Goal: Information Seeking & Learning: Learn about a topic

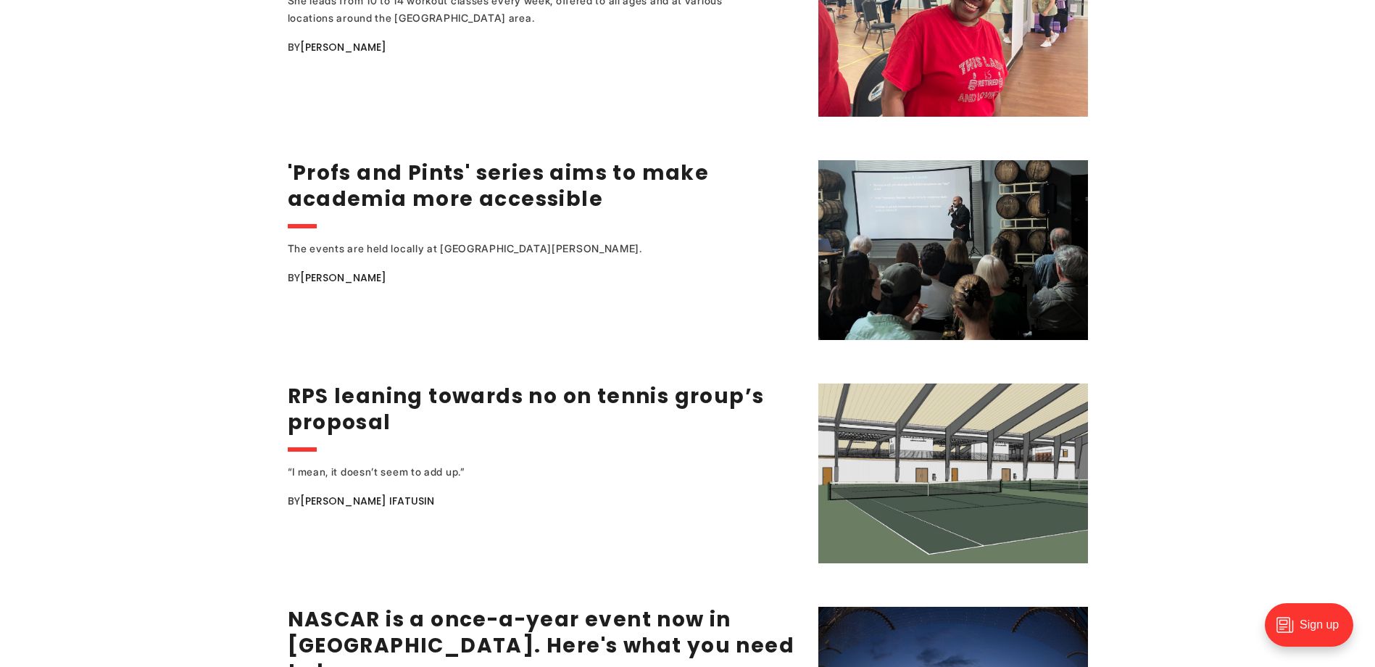
scroll to position [2320, 0]
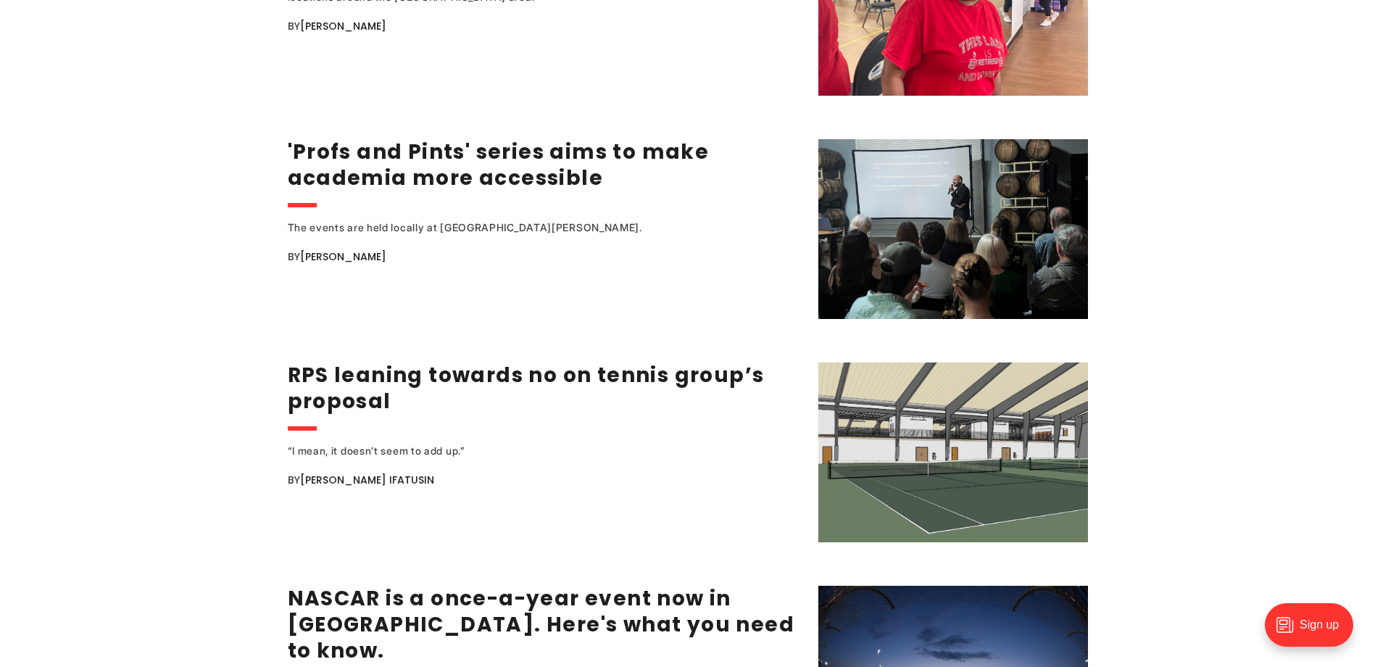
click at [1141, 370] on div "Some of Richmond’s old-school toll booths are going away. Here’s how the new sy…" at bounding box center [687, 670] width 1375 height 5783
click at [1308, 329] on div "Some of Richmond’s old-school toll booths are going away. Here’s how the new sy…" at bounding box center [687, 670] width 1375 height 5783
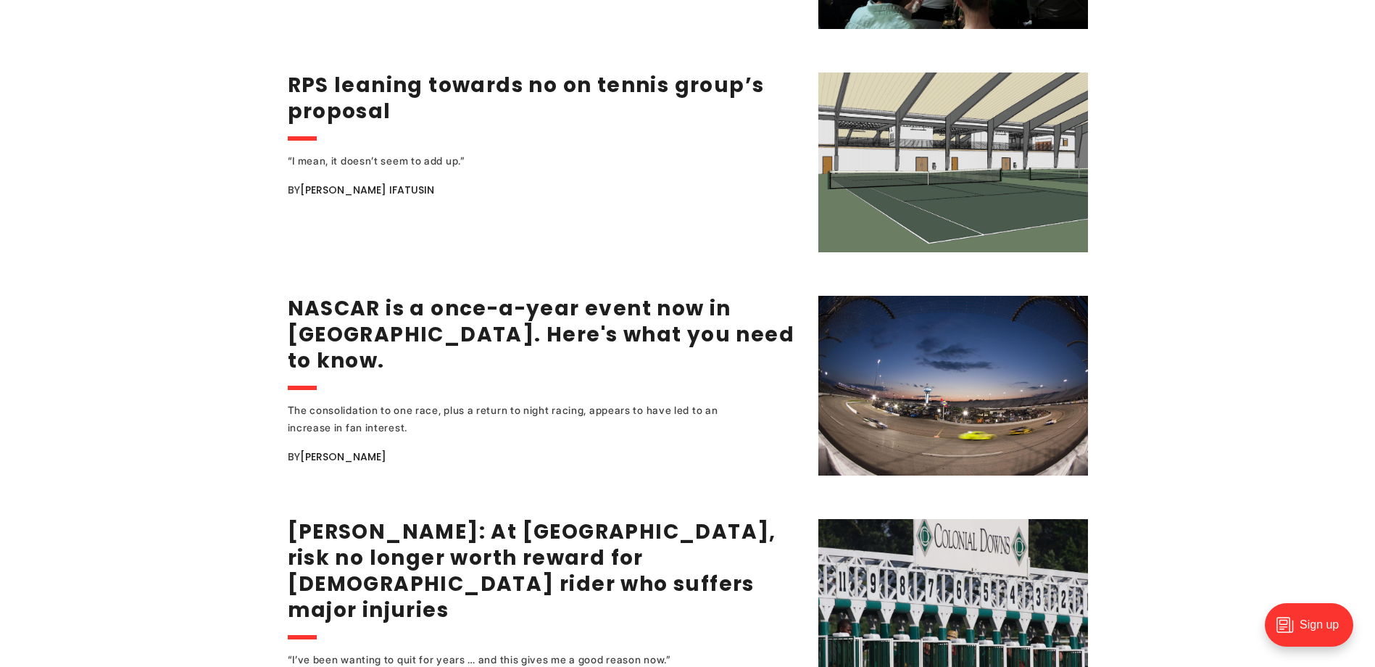
scroll to position [2682, 0]
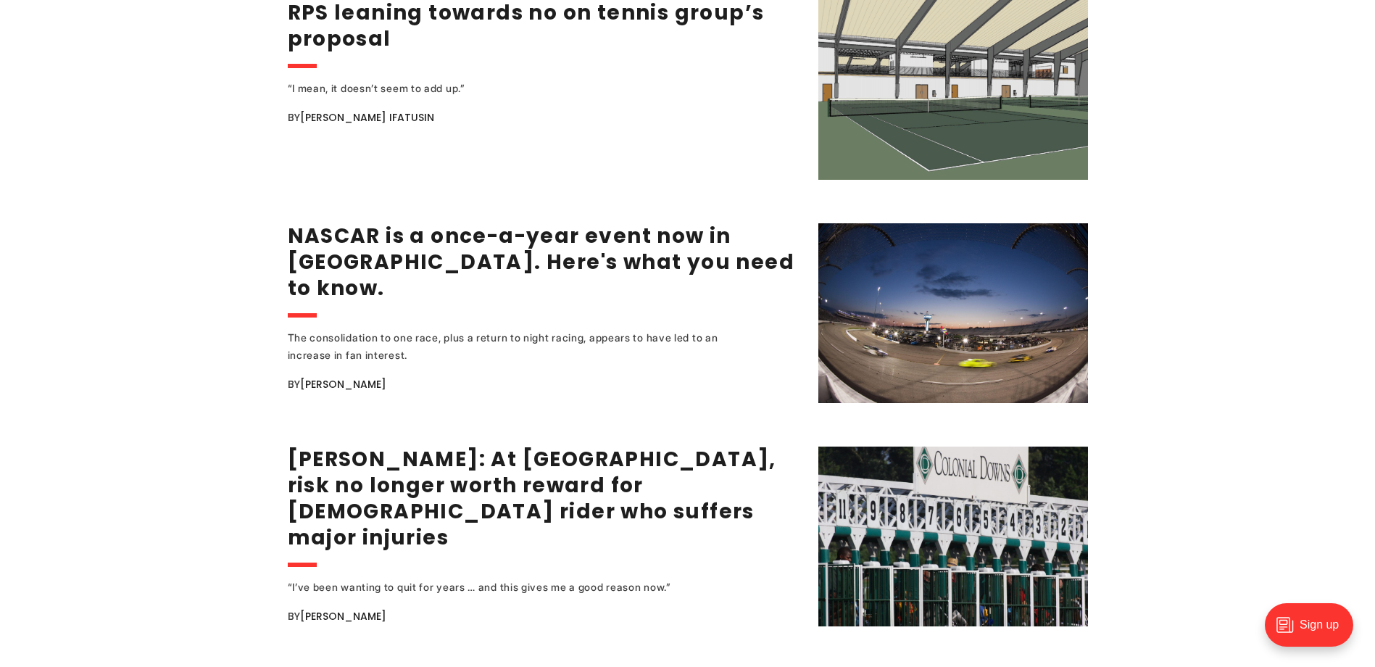
click at [1309, 328] on div "Some of Richmond’s old-school toll booths are going away. Here’s how the new sy…" at bounding box center [687, 307] width 1375 height 5783
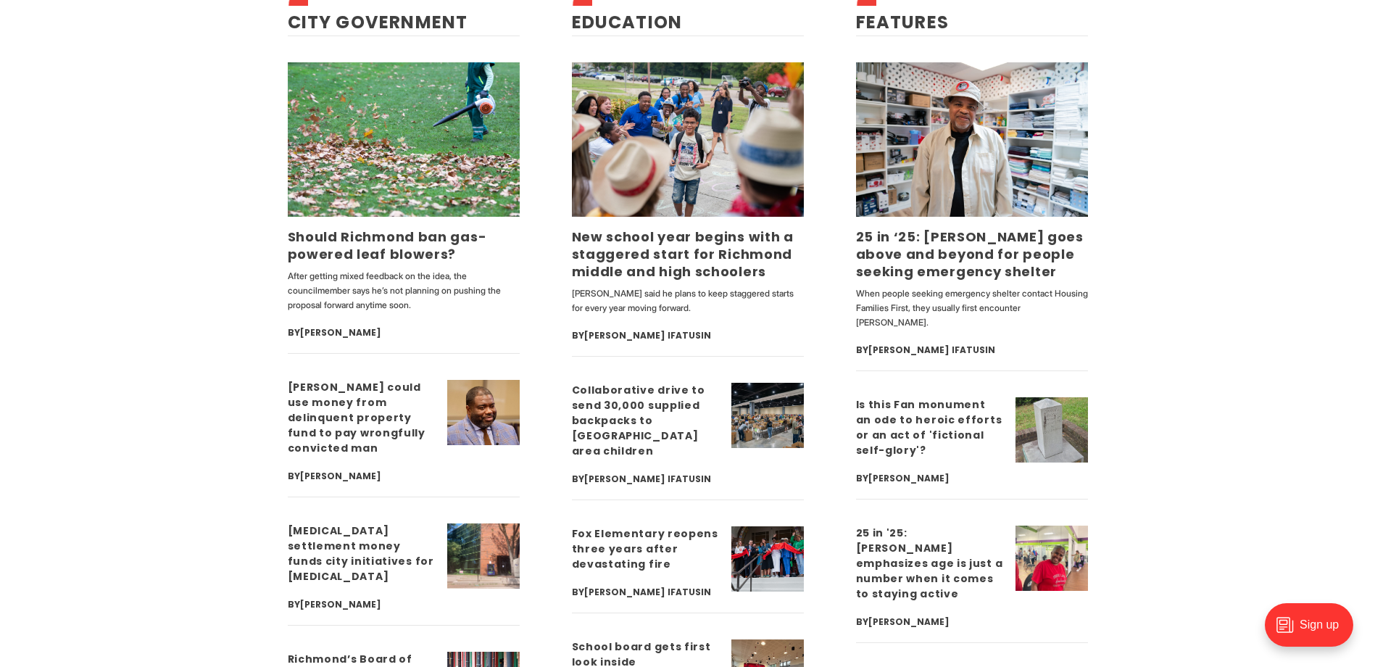
scroll to position [3625, 0]
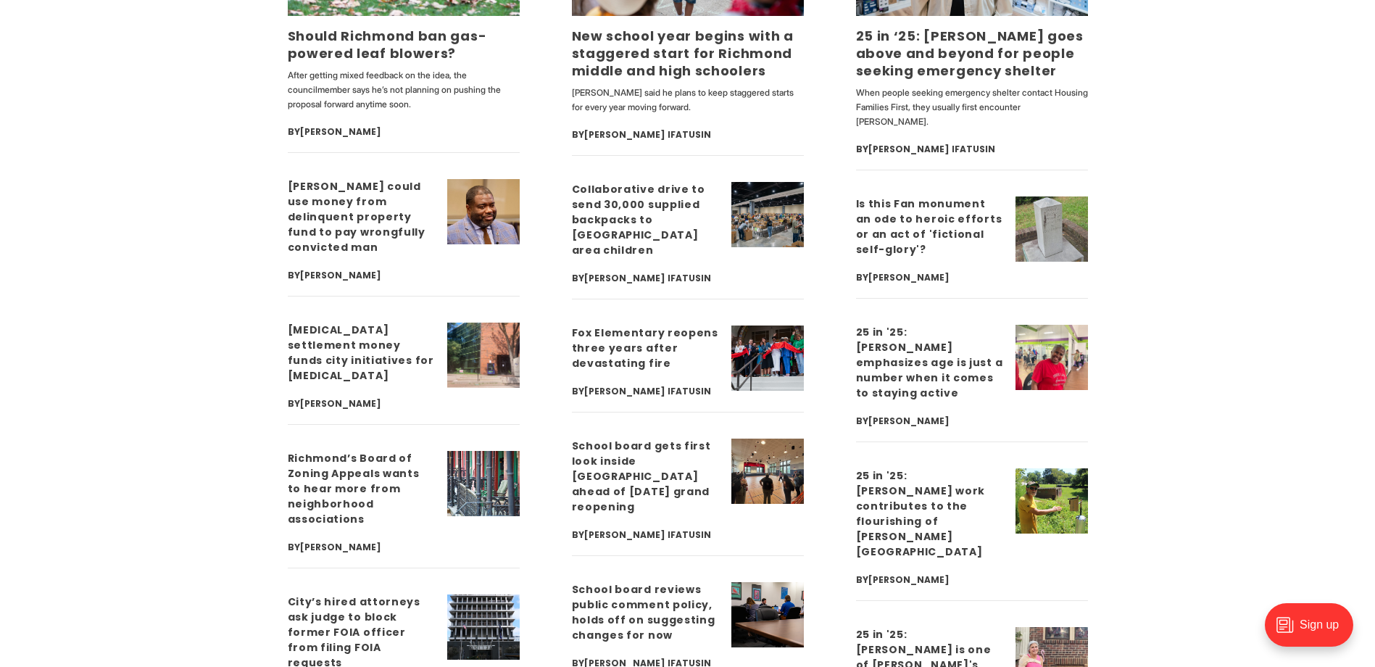
scroll to position [3842, 0]
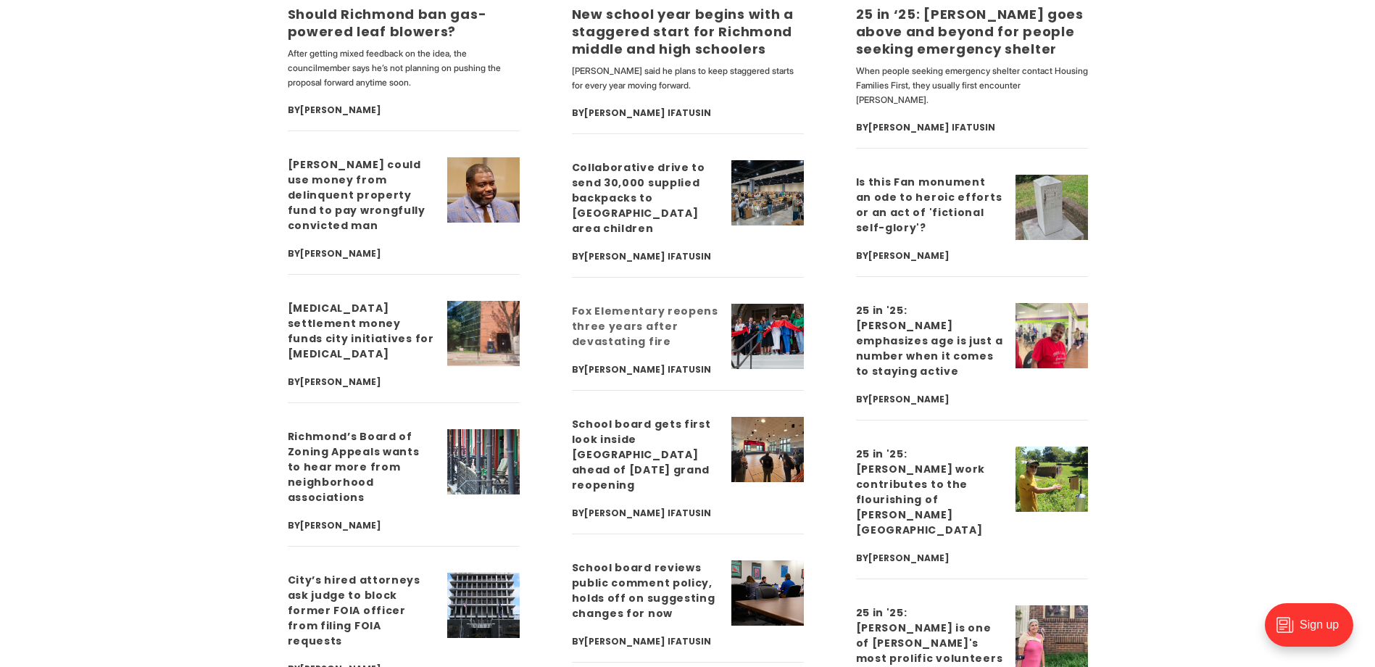
click at [621, 306] on link "Fox Elementary reopens three years after devastating fire" at bounding box center [645, 326] width 146 height 45
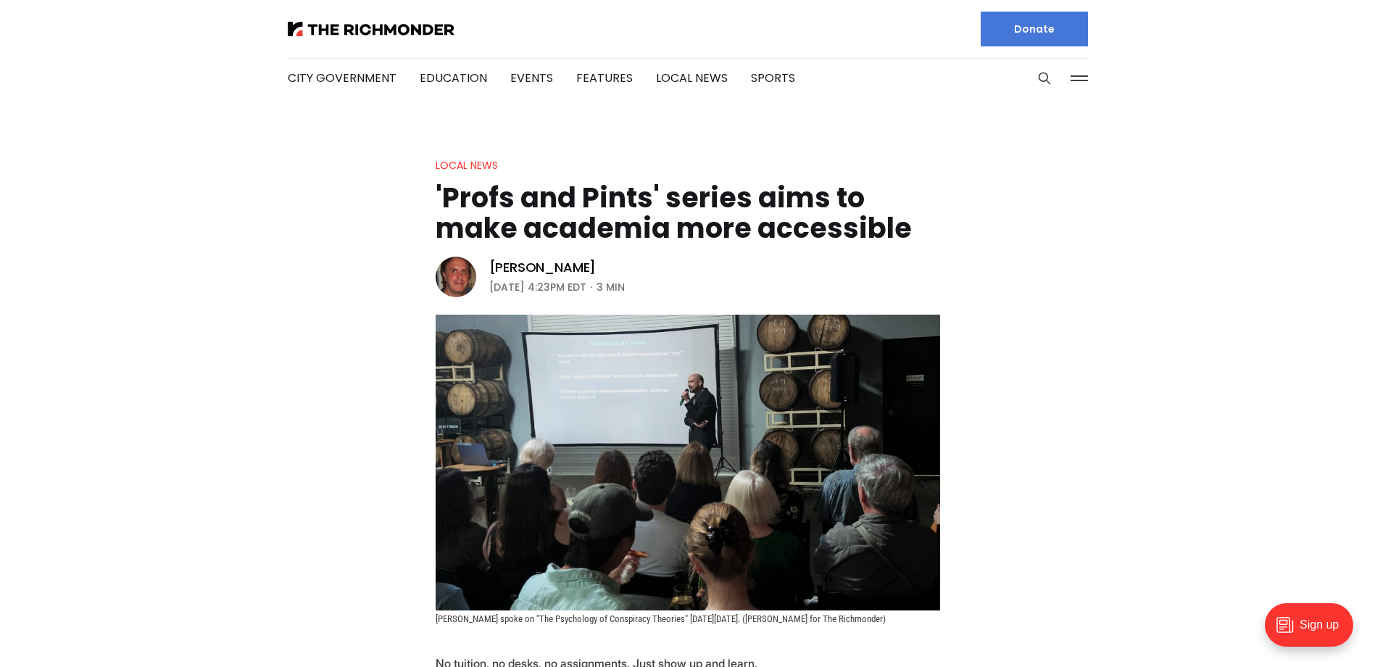
click at [1036, 228] on header "Local News 'Profs and Pints' series aims to make academia more accessible Tim W…" at bounding box center [687, 391] width 1375 height 468
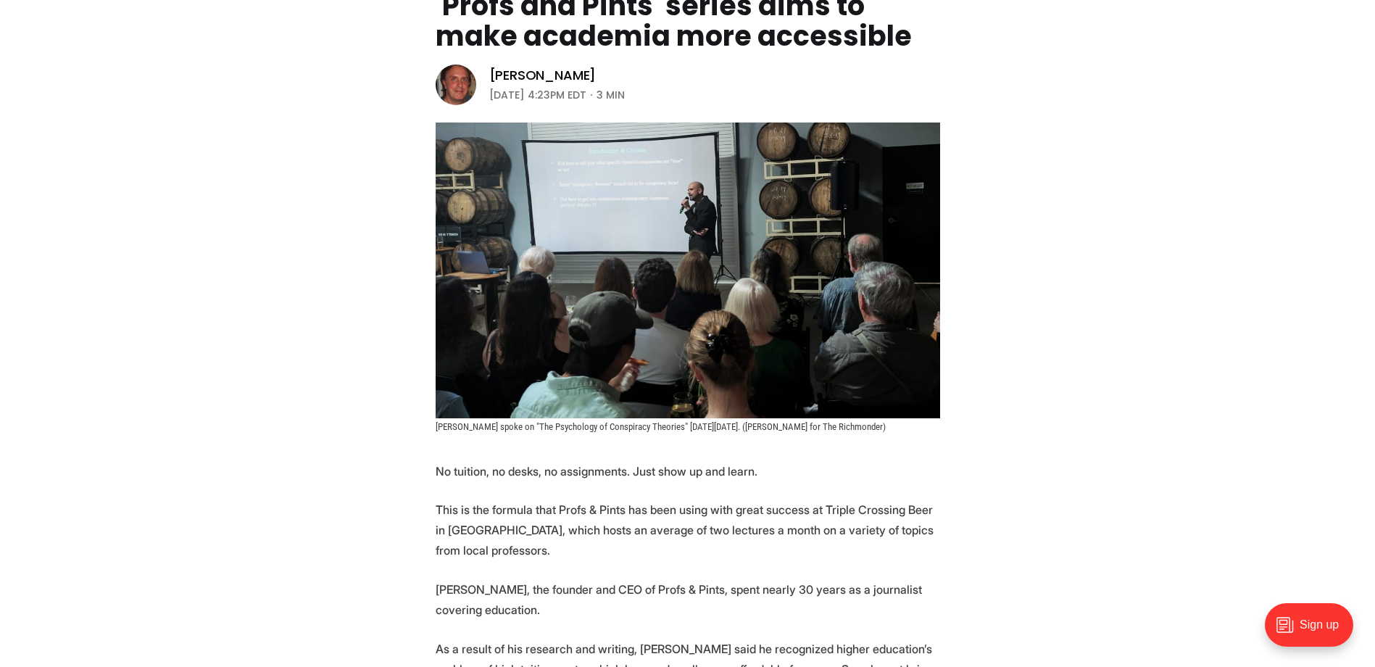
scroll to position [217, 0]
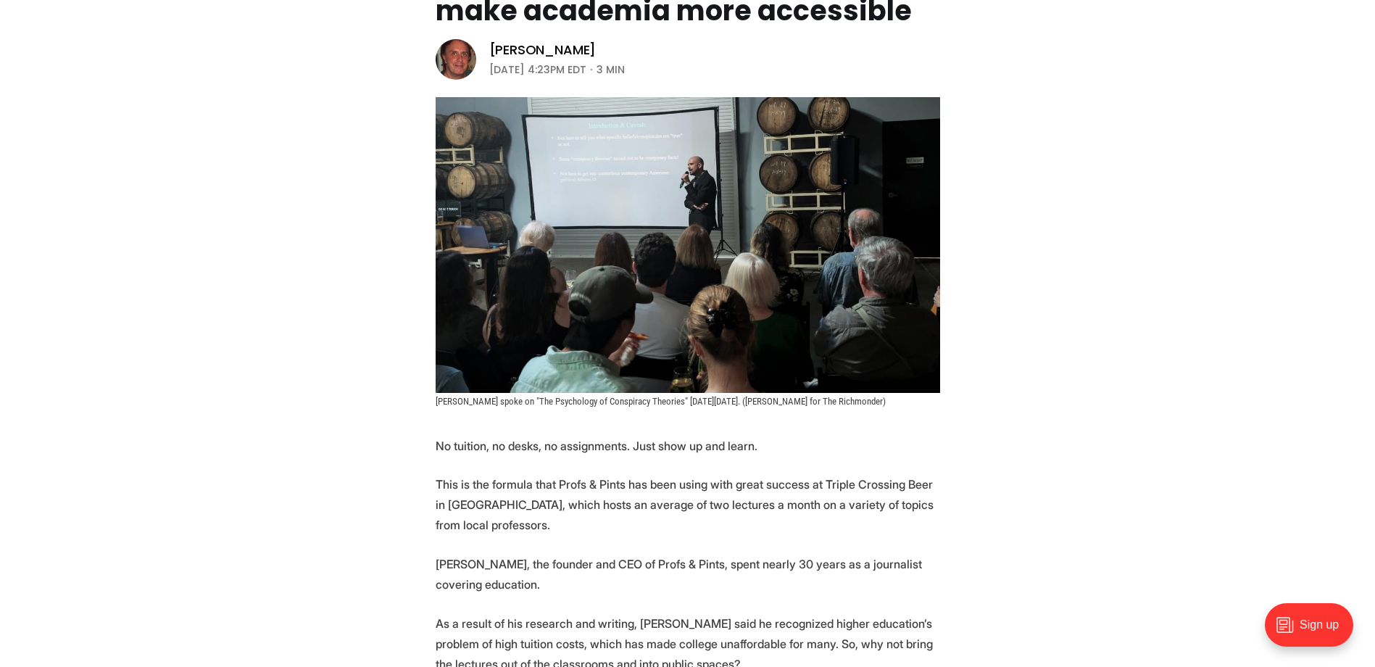
click at [1150, 268] on header "Local News 'Profs and Pints' series aims to make academia more accessible Tim W…" at bounding box center [687, 173] width 1375 height 468
click at [1103, 261] on header "Local News 'Profs and Pints' series aims to make academia more accessible Tim W…" at bounding box center [687, 173] width 1375 height 468
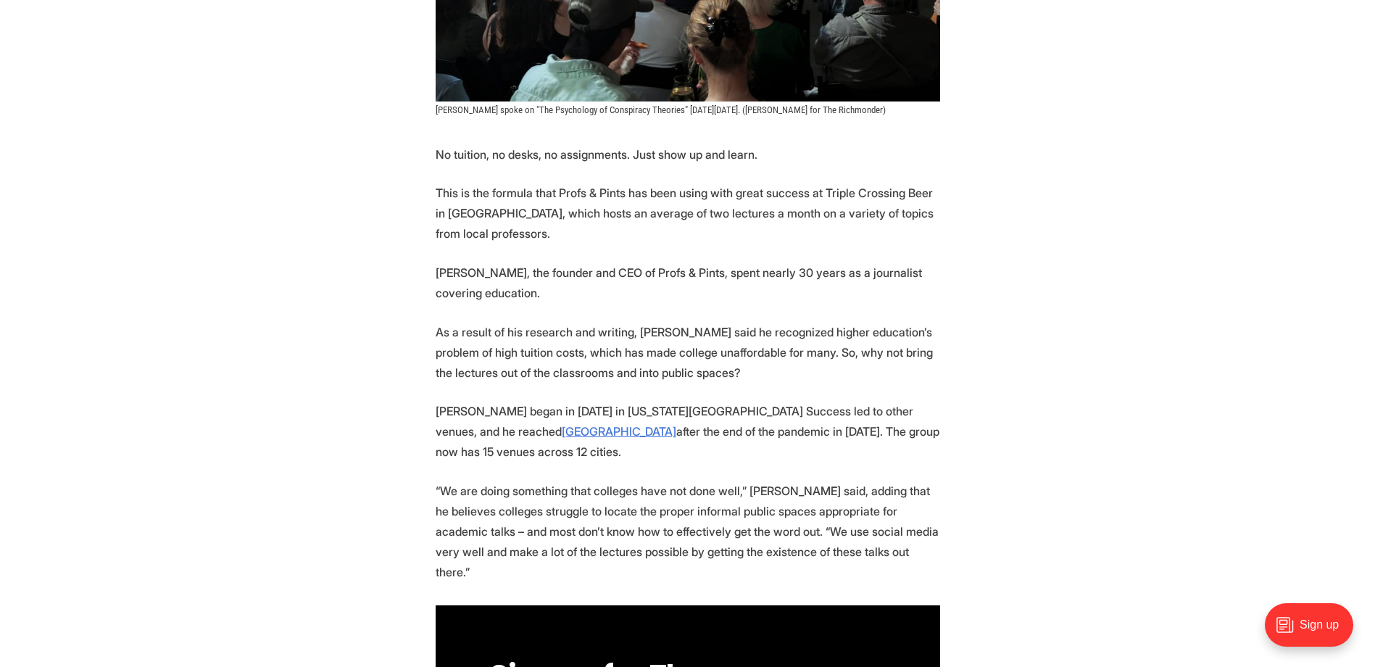
scroll to position [652, 0]
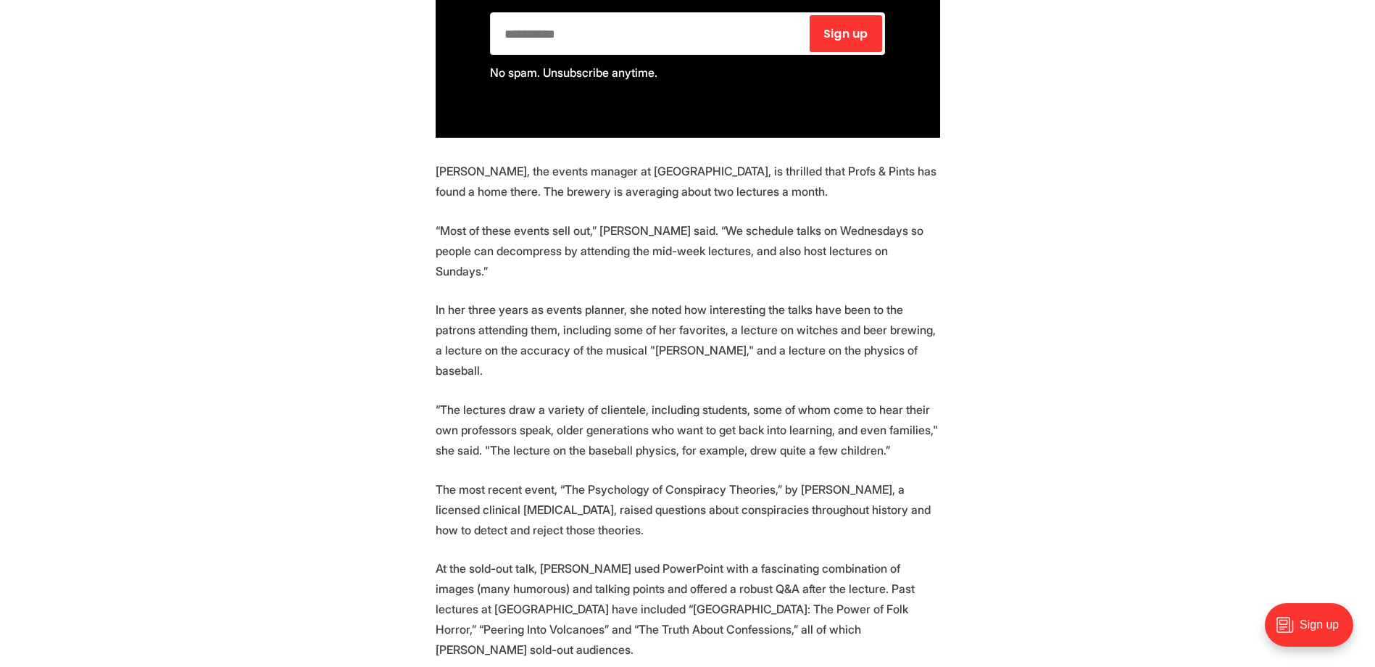
scroll to position [1305, 0]
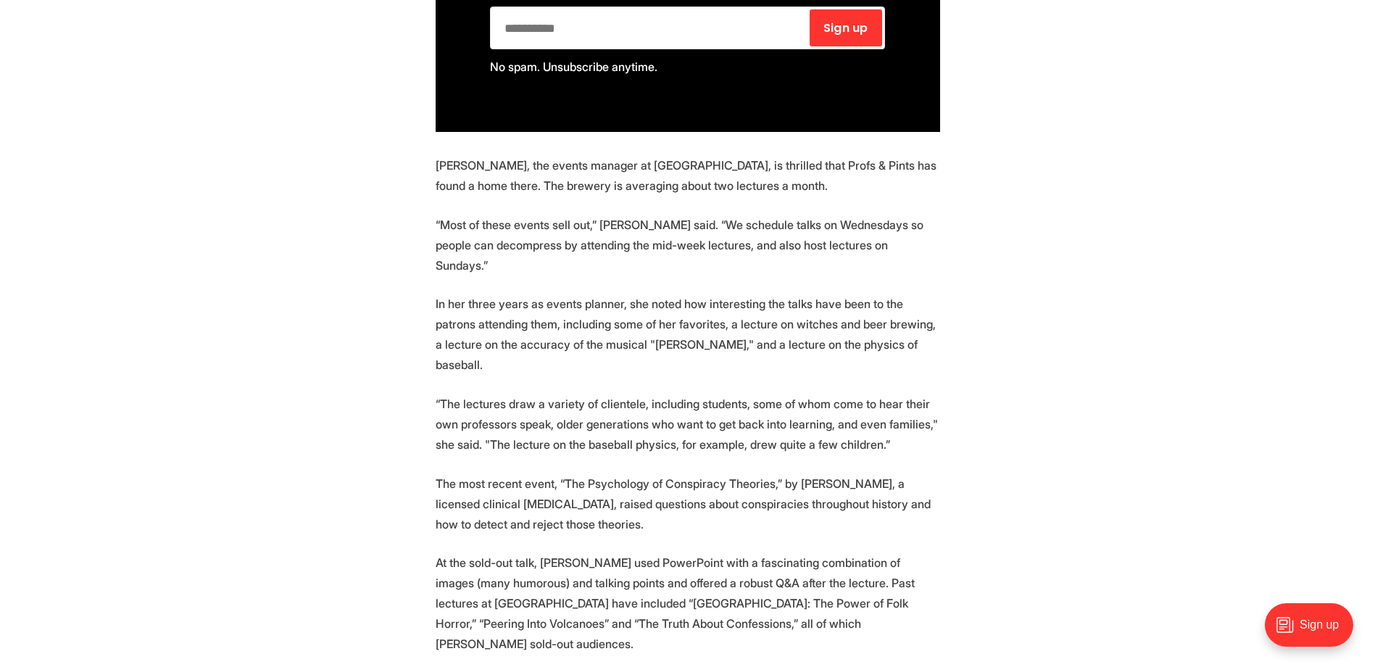
click at [1090, 233] on section "No tuition, no desks, no assignments. Just show up and learn. This is the formu…" at bounding box center [687, 303] width 1375 height 1910
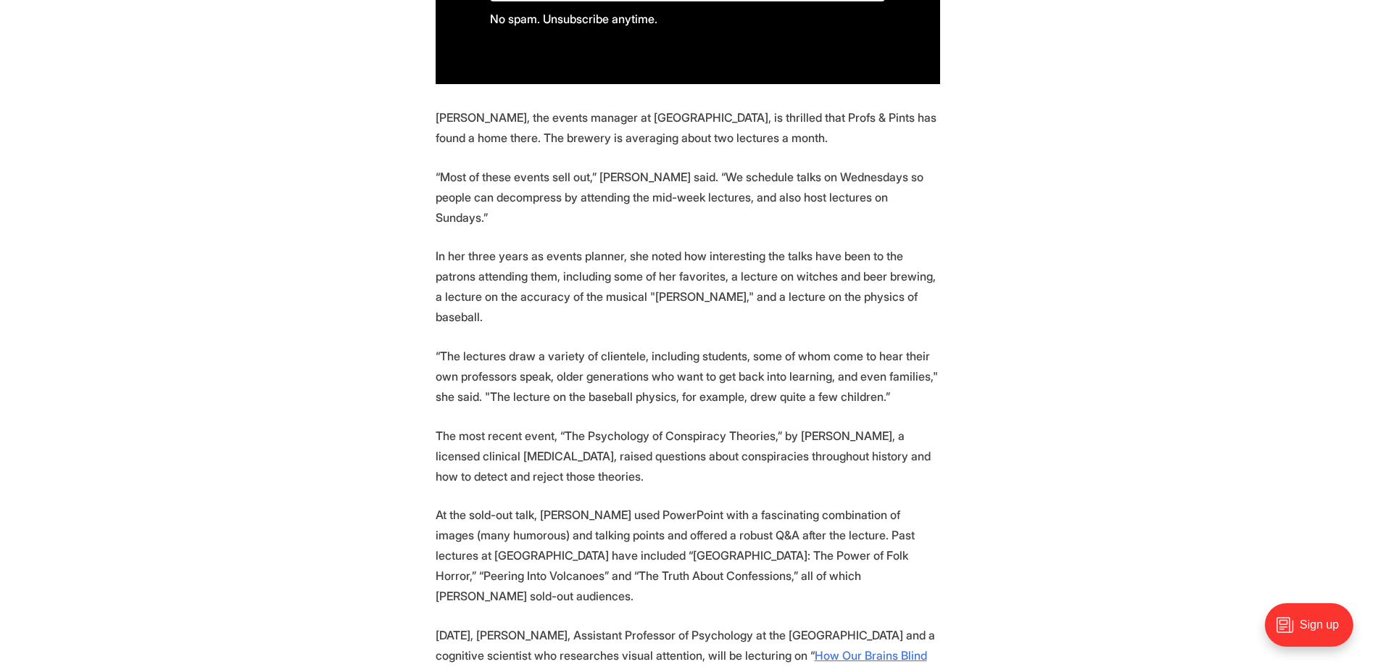
scroll to position [1377, 0]
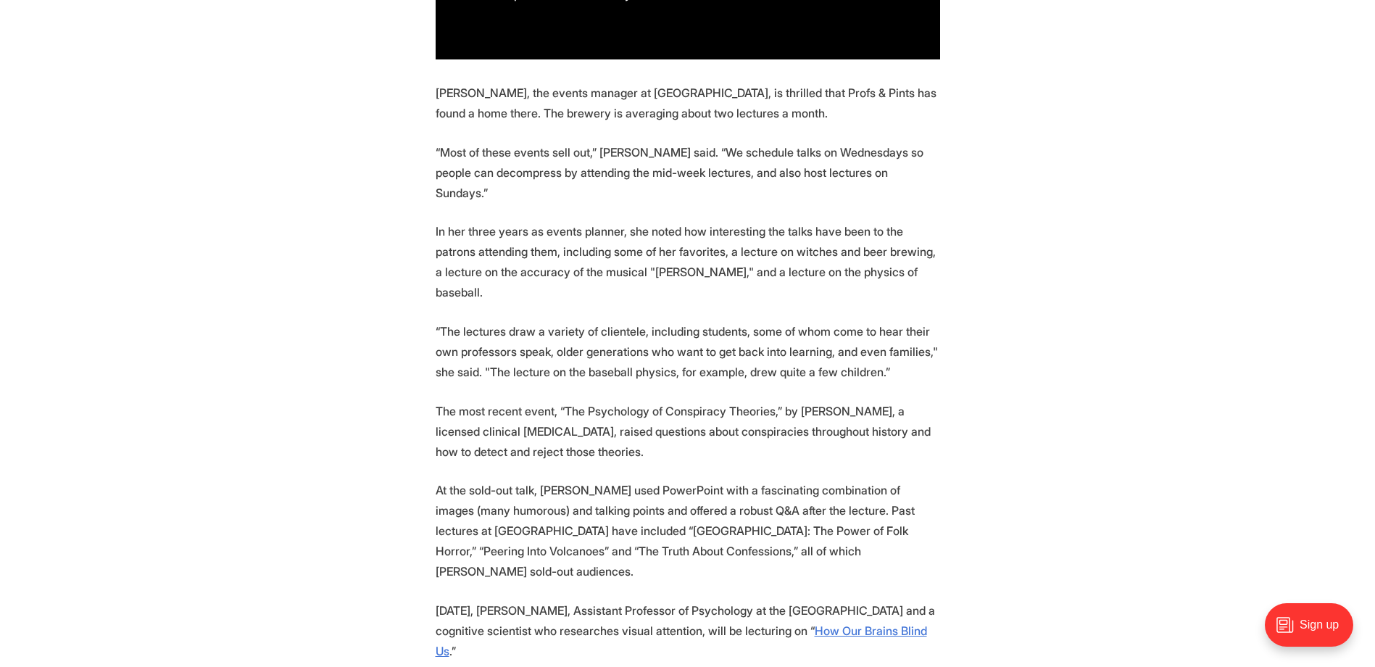
click at [1090, 233] on section "No tuition, no desks, no assignments. Just show up and learn. This is the formu…" at bounding box center [687, 231] width 1375 height 1910
click at [1178, 294] on section "No tuition, no desks, no assignments. Just show up and learn. This is the formu…" at bounding box center [687, 231] width 1375 height 1910
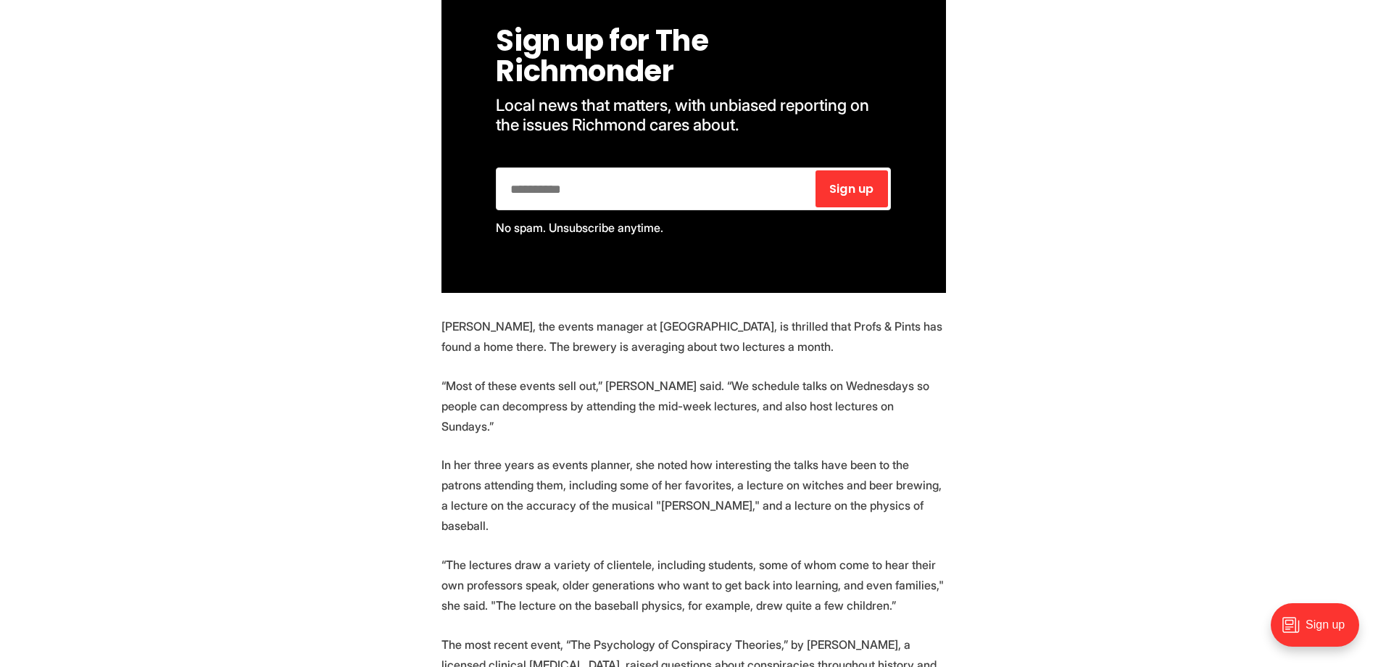
scroll to position [0, 0]
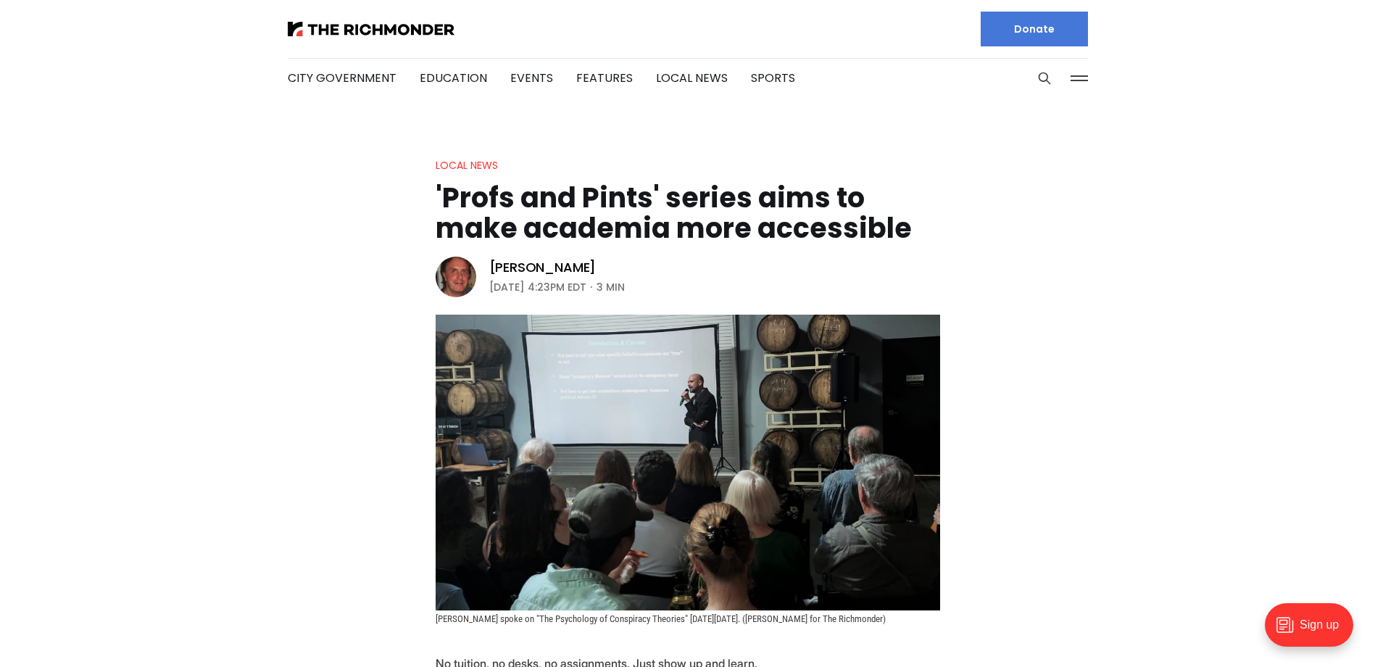
click at [1077, 72] on button at bounding box center [1080, 78] width 22 height 22
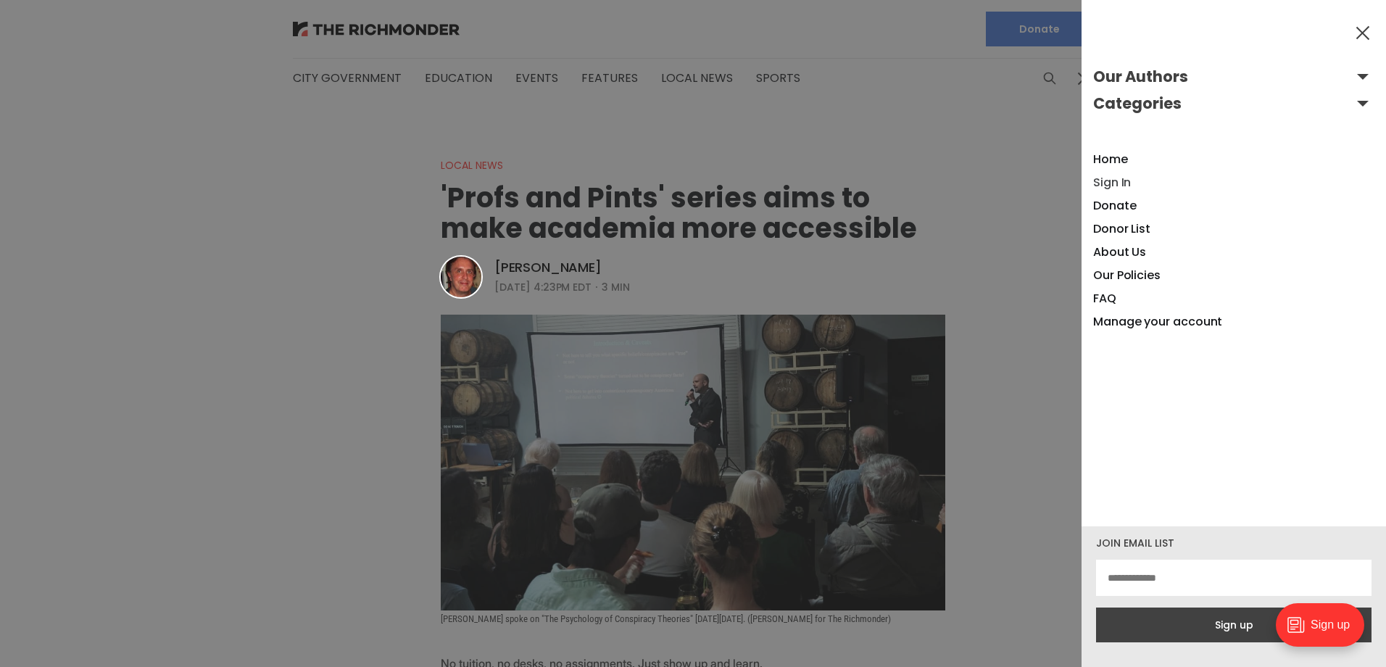
click at [1118, 181] on link "Sign In" at bounding box center [1112, 182] width 38 height 17
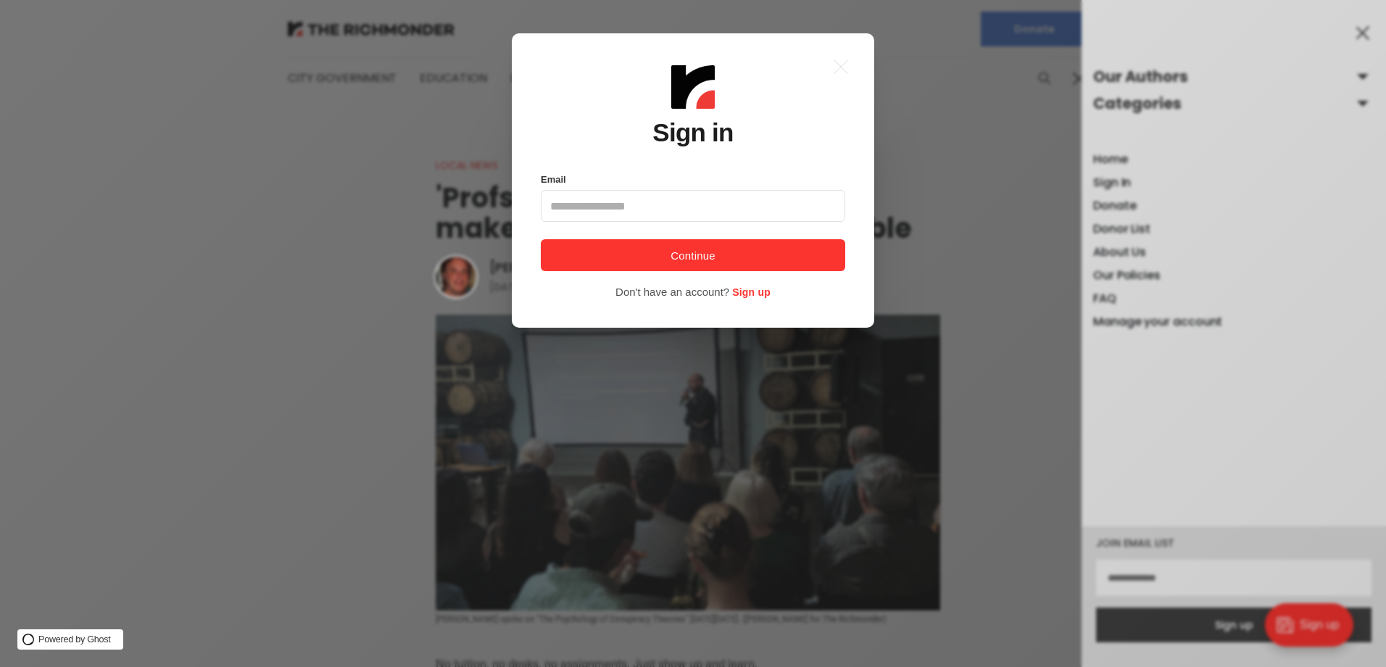
click at [952, 196] on div ".a{fill:none;stroke:currentColor;stroke-linecap:round;stroke-linejoin:round;str…" at bounding box center [704, 333] width 1408 height 667
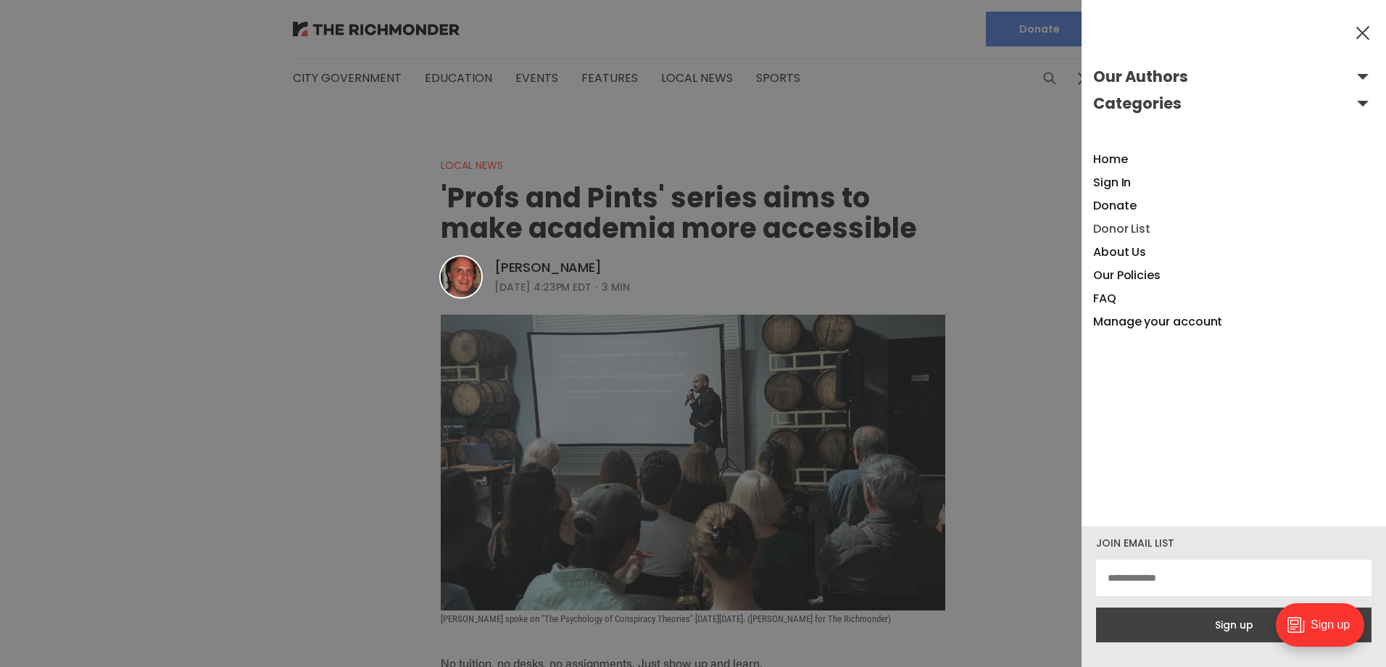
click at [1114, 231] on link "Donor List" at bounding box center [1121, 228] width 57 height 17
click at [275, 202] on div at bounding box center [693, 333] width 1386 height 667
click at [1364, 31] on button at bounding box center [1363, 33] width 22 height 22
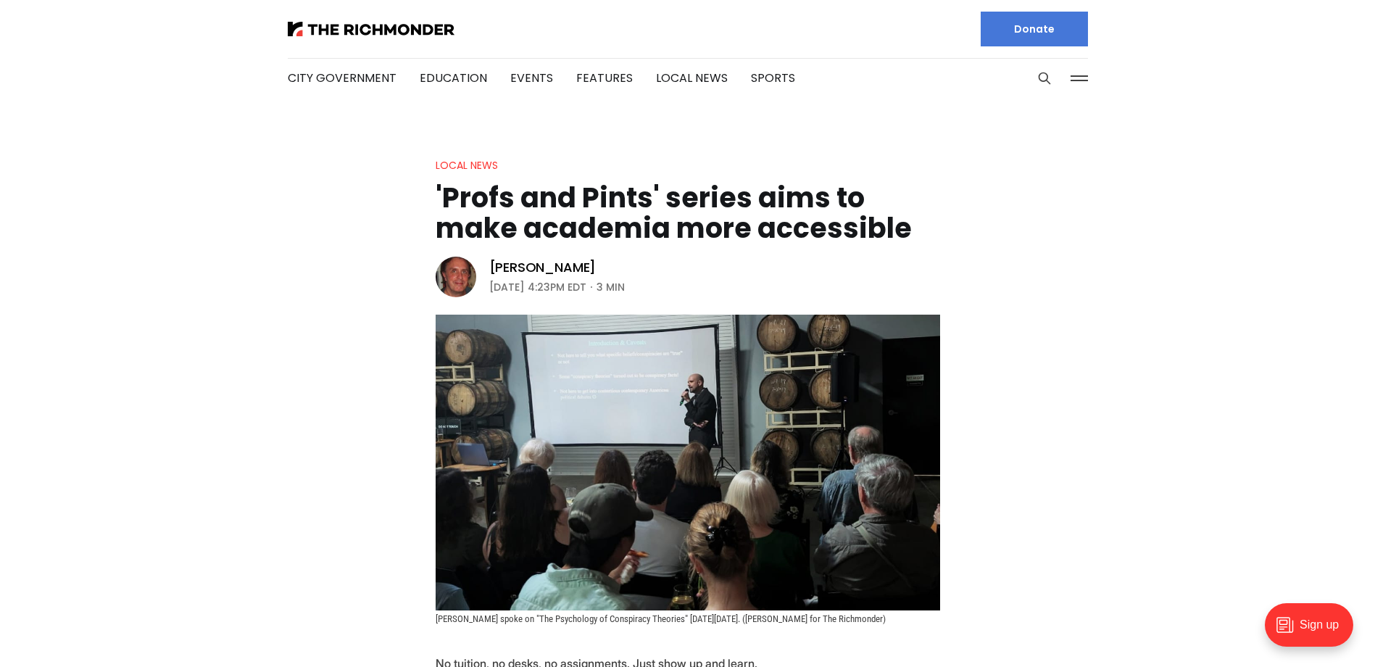
click at [1104, 404] on header "Local News 'Profs and Pints' series aims to make academia more accessible Tim W…" at bounding box center [687, 391] width 1375 height 468
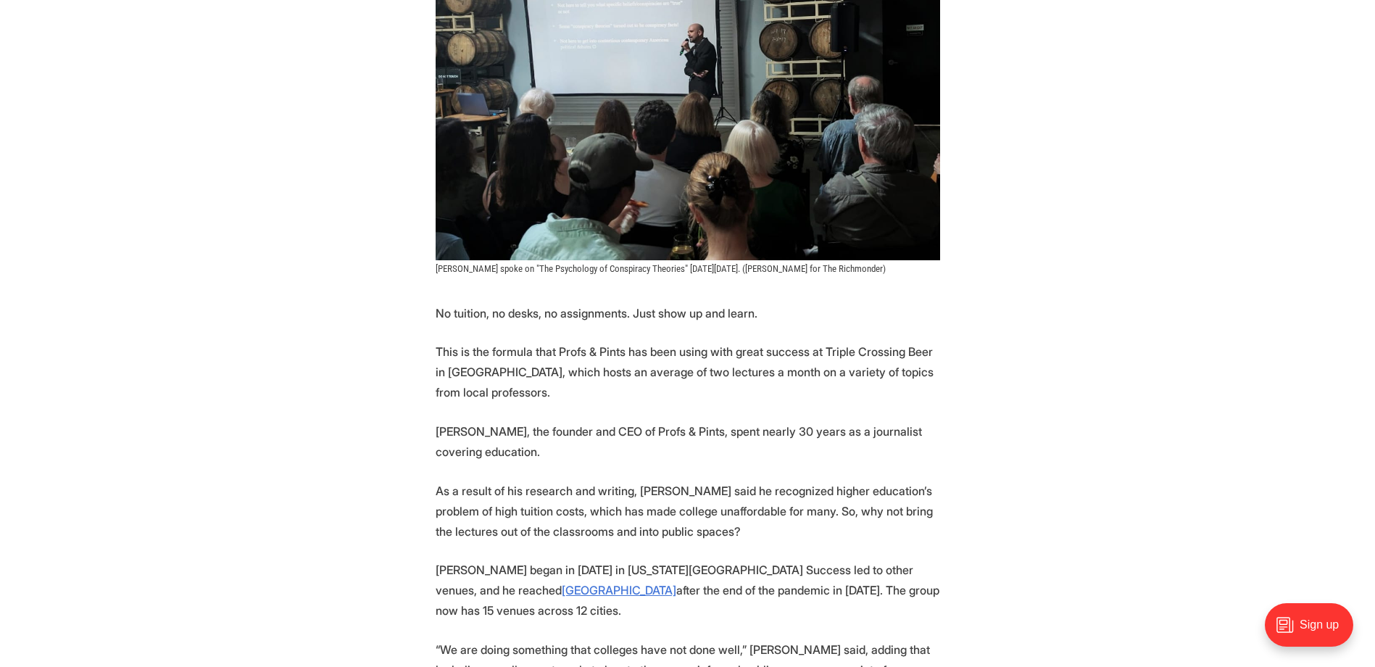
scroll to position [362, 0]
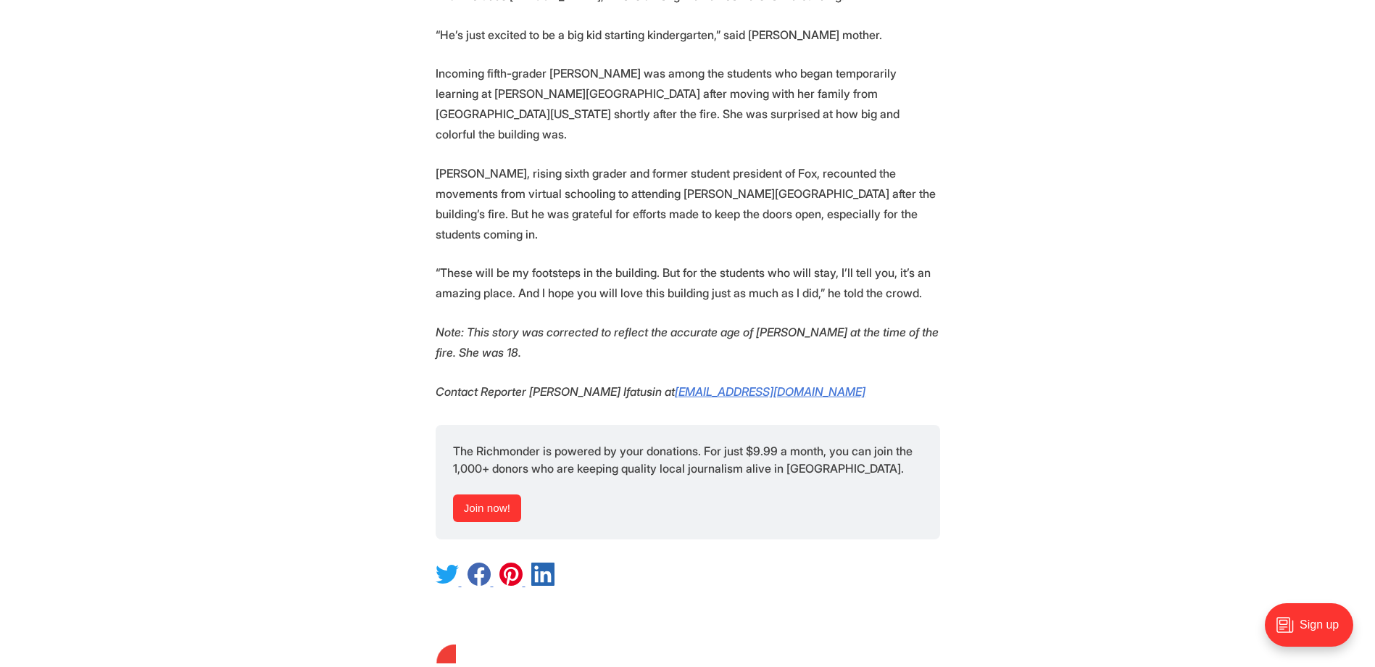
scroll to position [3842, 0]
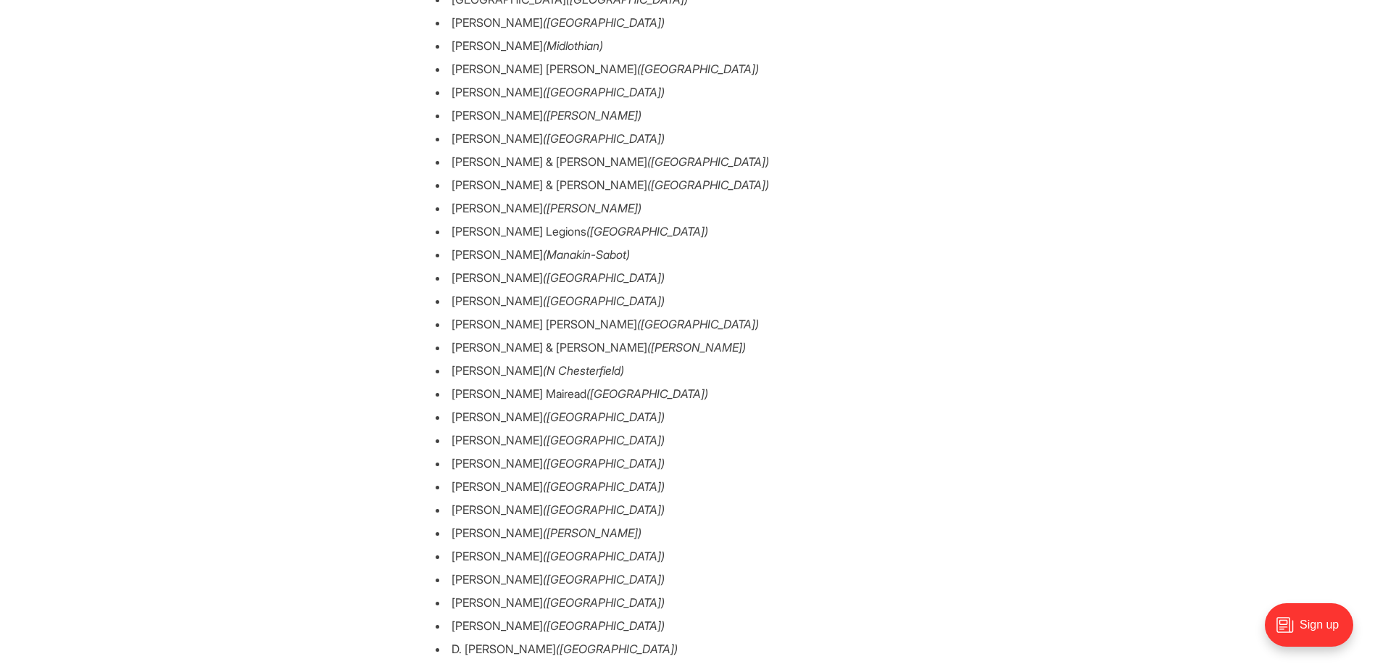
scroll to position [49209, 0]
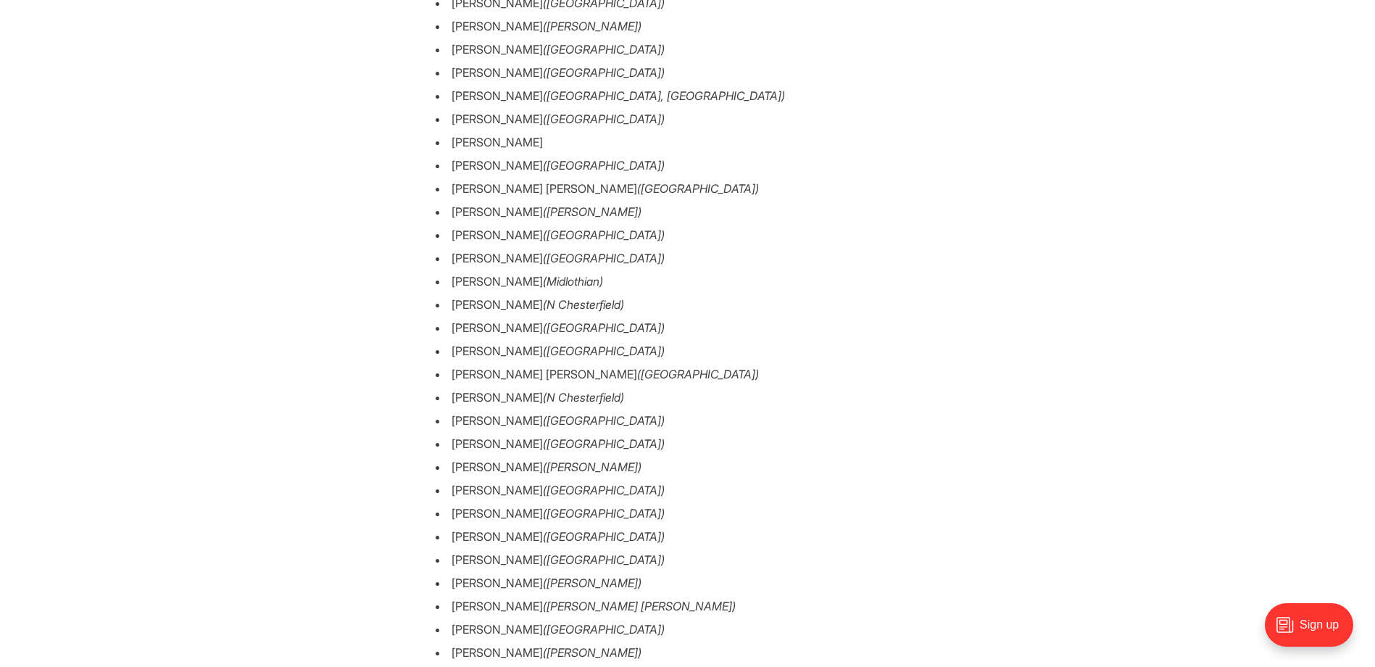
scroll to position [46672, 0]
